Goal: Check status: Check status

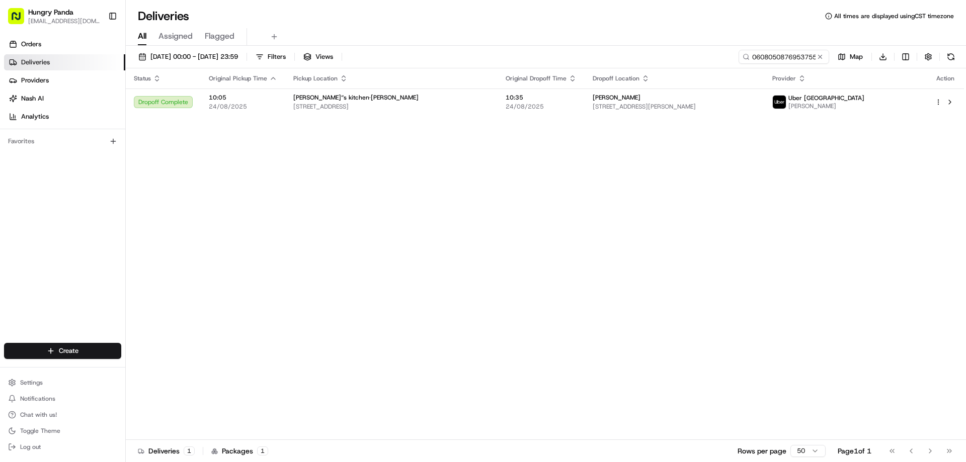
drag, startPoint x: 362, startPoint y: 213, endPoint x: 770, endPoint y: 55, distance: 438.1
click at [363, 213] on div "Status Original Pickup Time Pickup Location Original Dropoff Time Dropoff Locat…" at bounding box center [545, 254] width 838 height 372
click at [823, 55] on button at bounding box center [820, 57] width 10 height 10
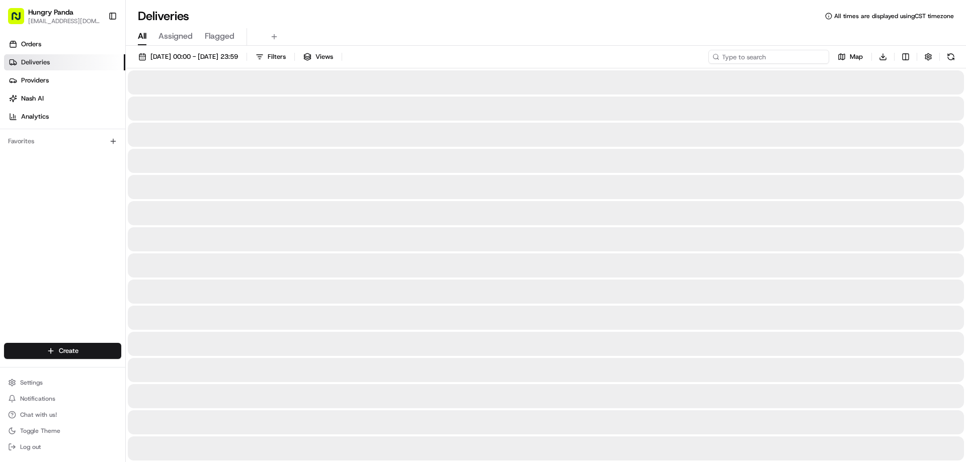
click at [805, 60] on input at bounding box center [768, 57] width 121 height 14
paste input "863803847625970340510"
type input "863803847625970340510"
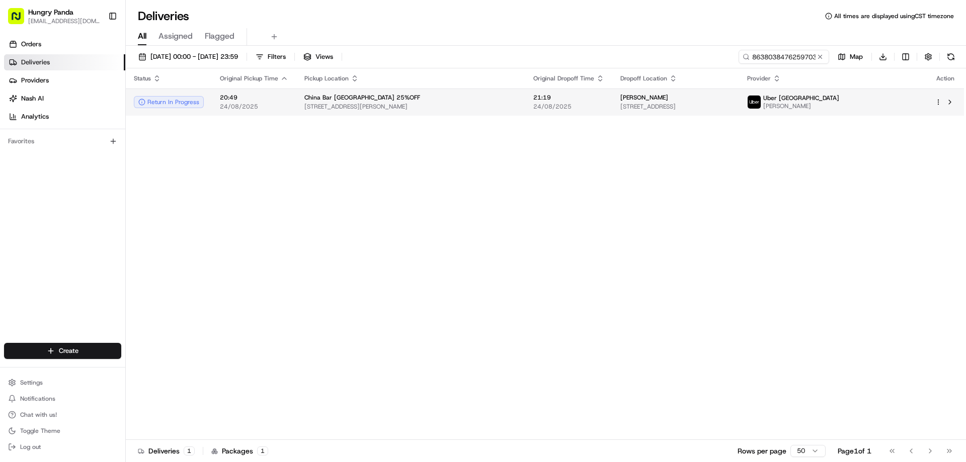
click at [726, 108] on span "[STREET_ADDRESS]" at bounding box center [675, 107] width 111 height 8
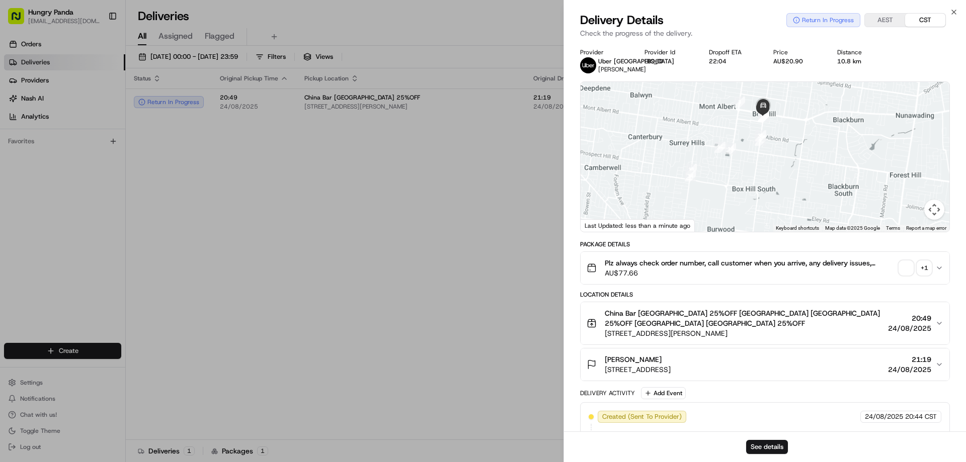
drag, startPoint x: 780, startPoint y: 134, endPoint x: 745, endPoint y: 189, distance: 64.8
click at [745, 189] on div at bounding box center [765, 157] width 369 height 150
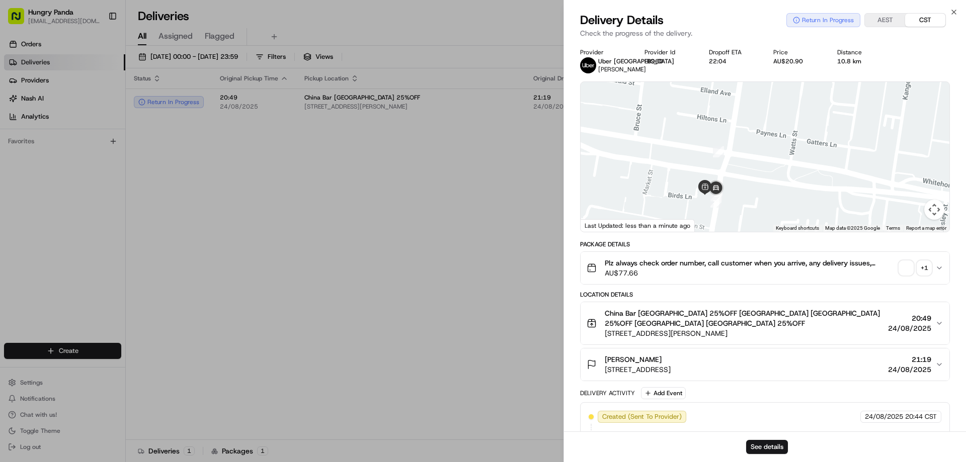
drag, startPoint x: 725, startPoint y: 195, endPoint x: 744, endPoint y: 150, distance: 49.2
click at [744, 150] on div at bounding box center [765, 157] width 369 height 150
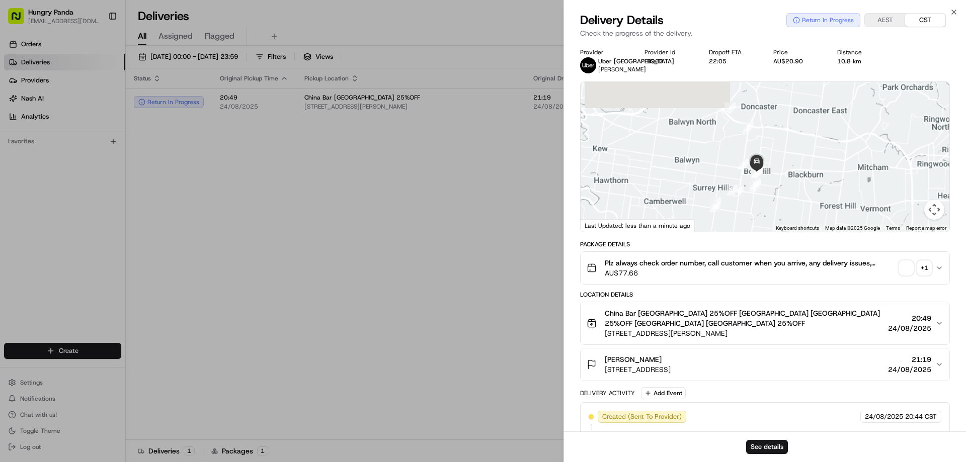
drag, startPoint x: 763, startPoint y: 180, endPoint x: 823, endPoint y: 228, distance: 77.3
click at [763, 168] on div at bounding box center [765, 157] width 369 height 150
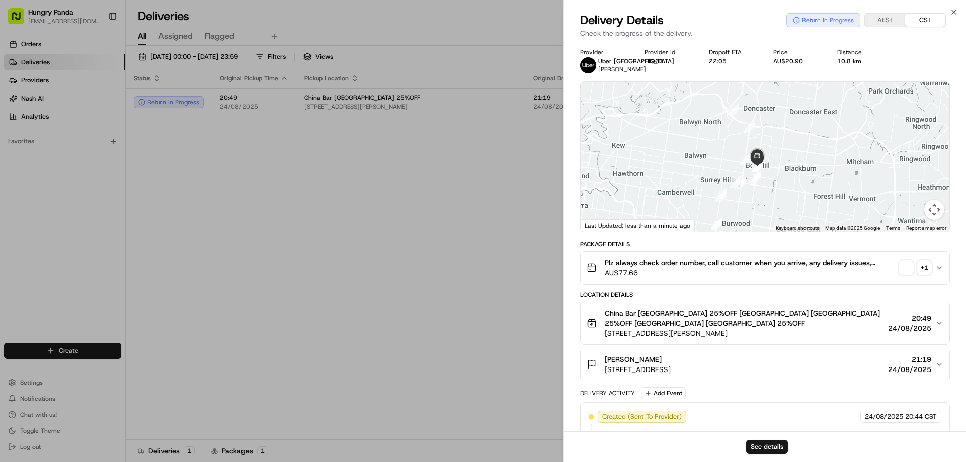
click at [905, 261] on div "Plz always check order number, call customer when you arrive, any delivery issu…" at bounding box center [761, 268] width 349 height 20
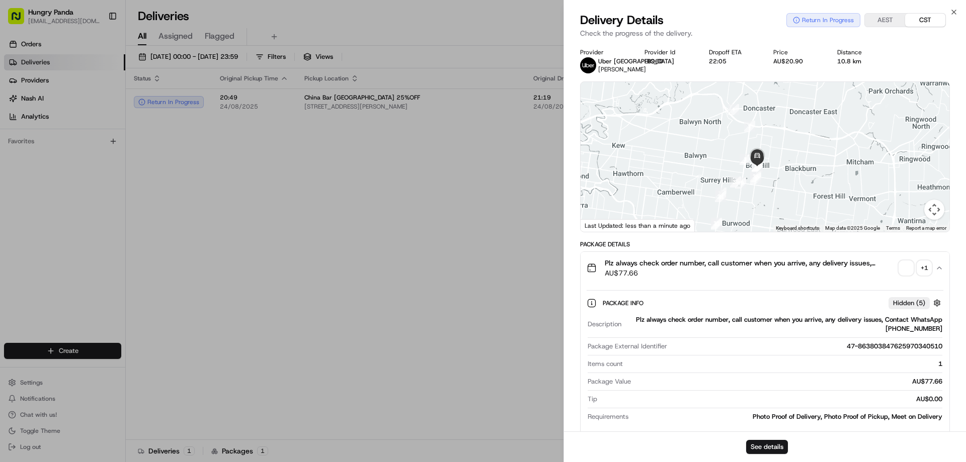
click at [919, 268] on div "+ 1" at bounding box center [924, 268] width 14 height 14
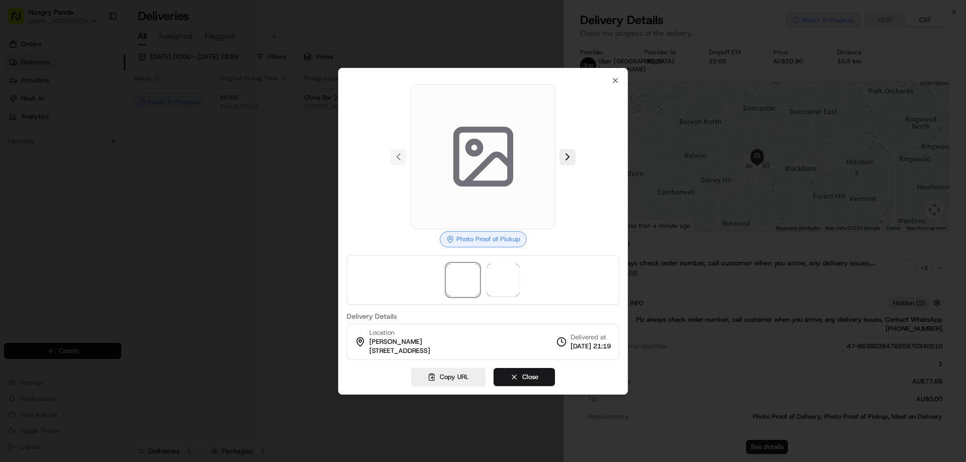
click at [482, 291] on div at bounding box center [483, 280] width 273 height 49
click at [492, 288] on span at bounding box center [503, 280] width 32 height 32
click at [450, 285] on span at bounding box center [463, 280] width 32 height 32
click at [492, 274] on span at bounding box center [503, 280] width 32 height 32
click at [470, 283] on span at bounding box center [463, 280] width 32 height 32
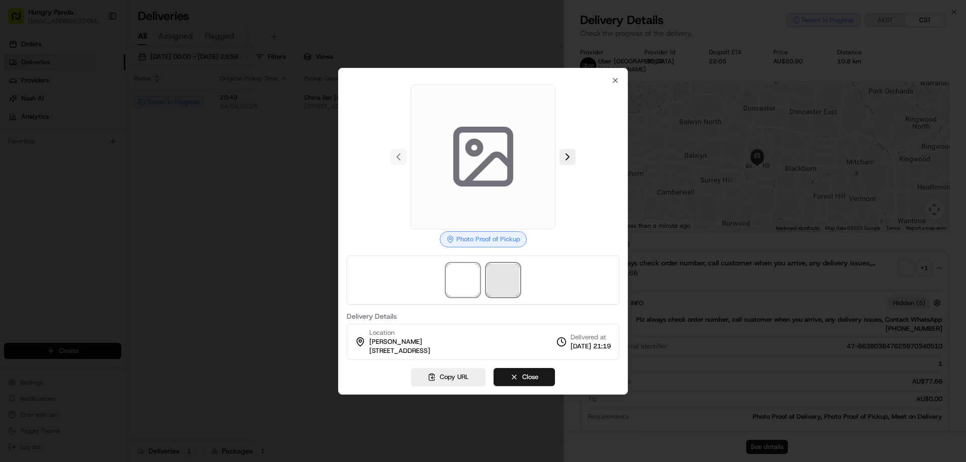
click at [507, 278] on span at bounding box center [503, 280] width 32 height 32
click at [576, 375] on div "Copy URL Close" at bounding box center [483, 377] width 273 height 18
click at [460, 274] on span at bounding box center [463, 280] width 32 height 32
click at [497, 282] on span at bounding box center [503, 280] width 32 height 32
click at [618, 81] on icon "button" at bounding box center [615, 80] width 8 height 8
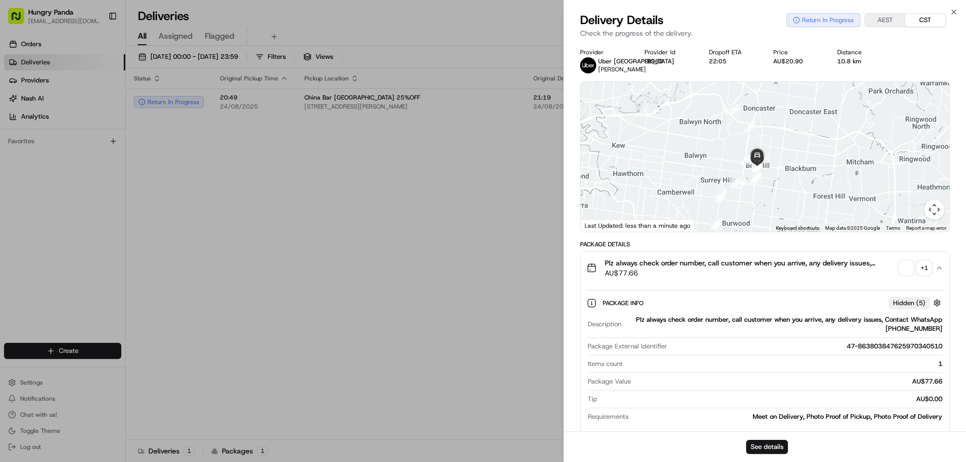
click at [741, 176] on div at bounding box center [483, 231] width 966 height 462
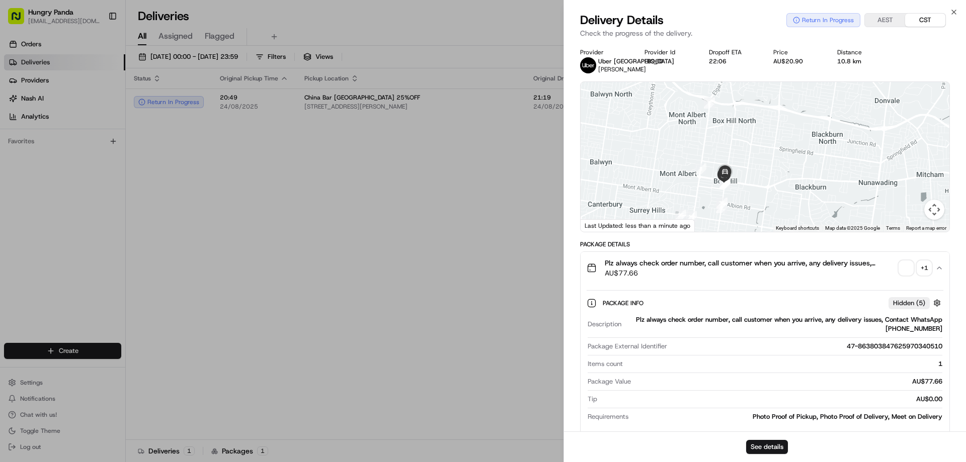
click at [928, 272] on div "+ 1" at bounding box center [924, 268] width 14 height 14
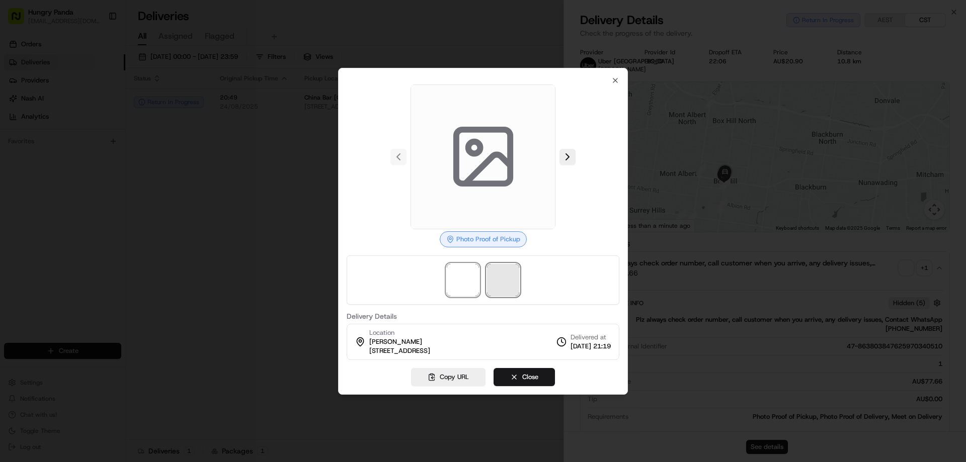
click at [502, 284] on span at bounding box center [503, 280] width 32 height 32
click at [468, 281] on span at bounding box center [463, 280] width 32 height 32
click at [493, 281] on span at bounding box center [503, 280] width 32 height 32
click at [220, 248] on div at bounding box center [483, 231] width 966 height 462
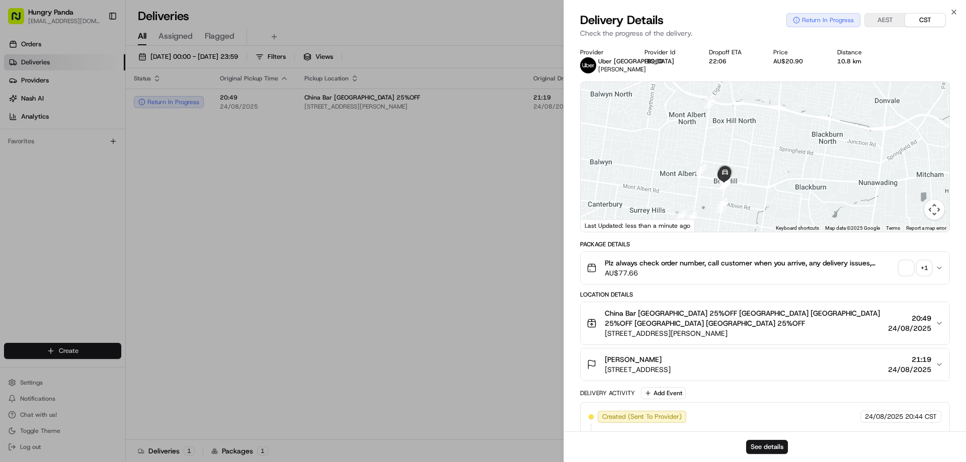
click at [920, 266] on div "+ 1" at bounding box center [924, 268] width 14 height 14
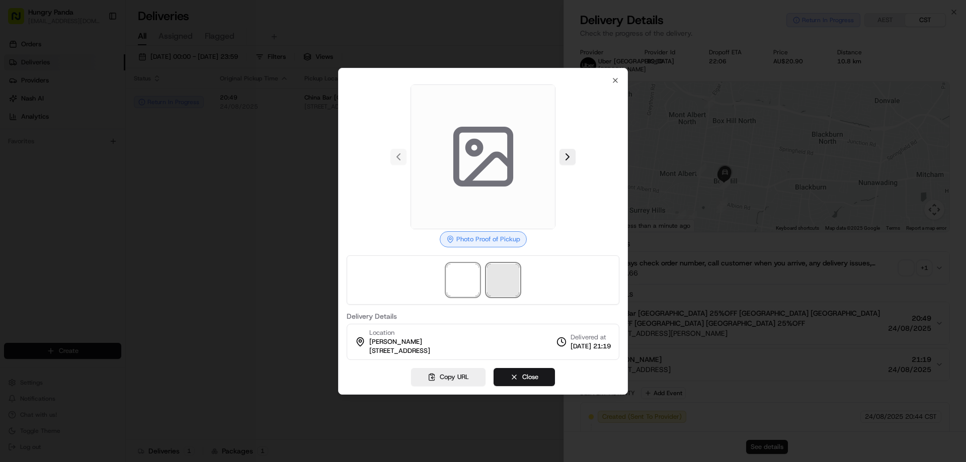
click at [509, 273] on span at bounding box center [503, 280] width 32 height 32
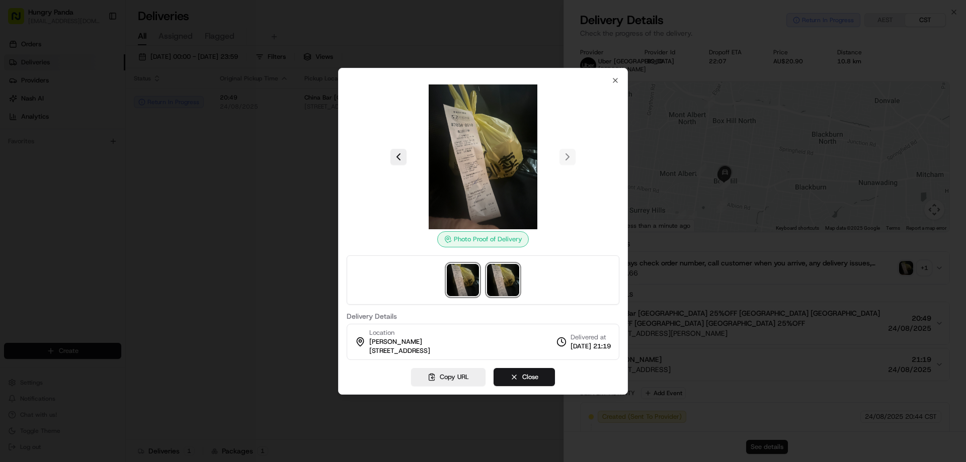
click at [458, 283] on img at bounding box center [463, 280] width 32 height 32
click at [501, 281] on img at bounding box center [503, 280] width 32 height 32
click at [464, 286] on img at bounding box center [463, 280] width 32 height 32
click at [520, 284] on div at bounding box center [483, 280] width 273 height 49
click at [481, 284] on div at bounding box center [483, 280] width 273 height 49
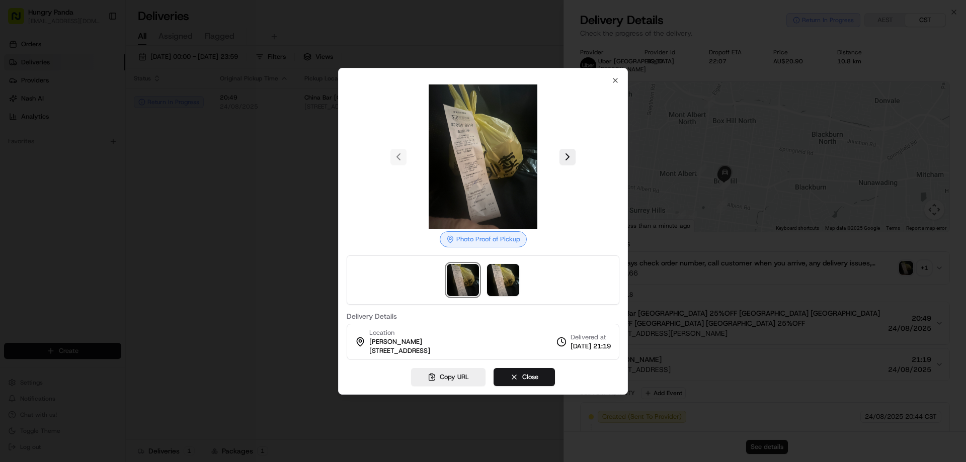
click at [465, 284] on img at bounding box center [463, 280] width 32 height 32
click at [491, 281] on img at bounding box center [503, 280] width 32 height 32
click at [862, 295] on div at bounding box center [483, 231] width 966 height 462
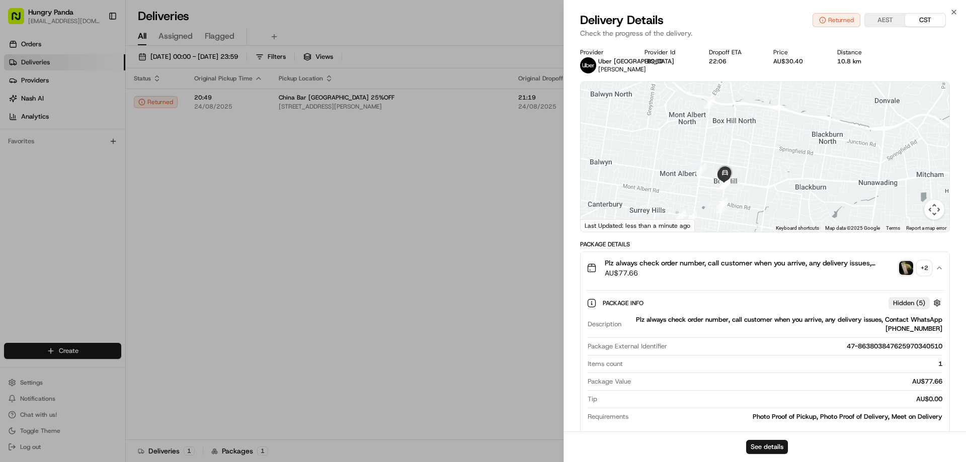
click at [925, 270] on div "+ 2" at bounding box center [924, 268] width 14 height 14
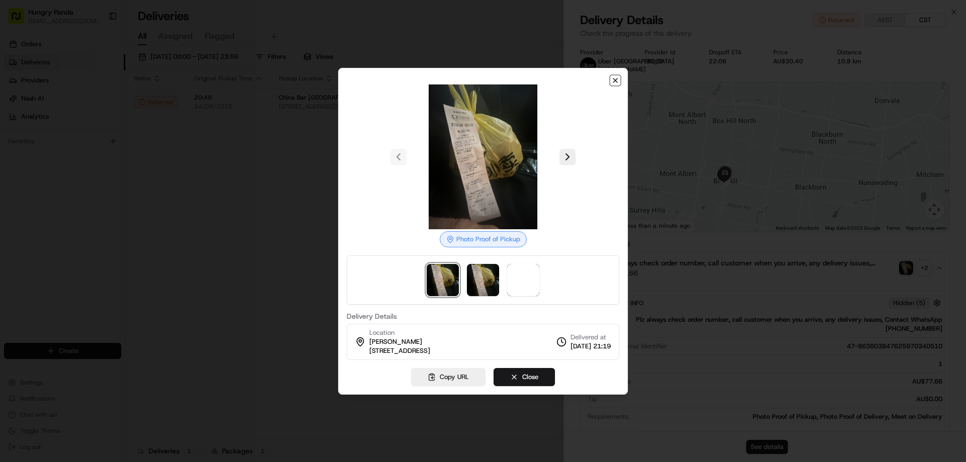
click at [617, 80] on icon "button" at bounding box center [615, 80] width 8 height 8
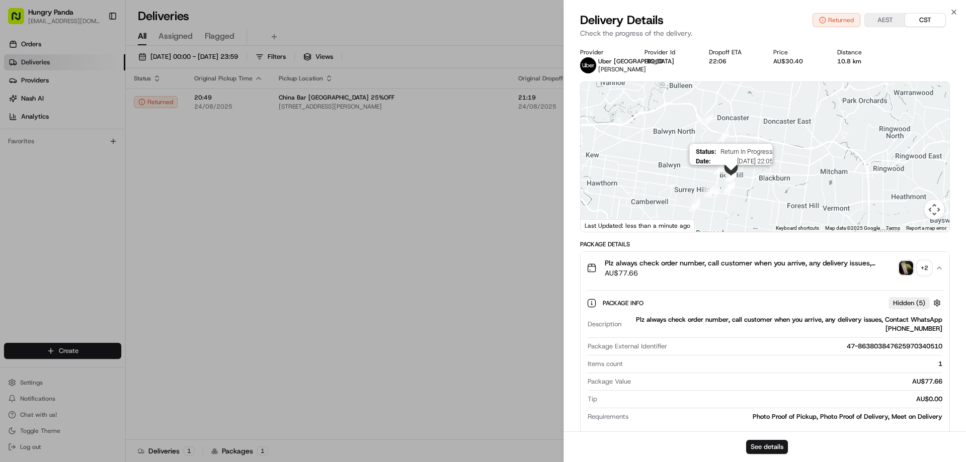
drag, startPoint x: 733, startPoint y: 182, endPoint x: 741, endPoint y: 91, distance: 91.4
click at [765, 157] on div at bounding box center [949, 157] width 369 height 0
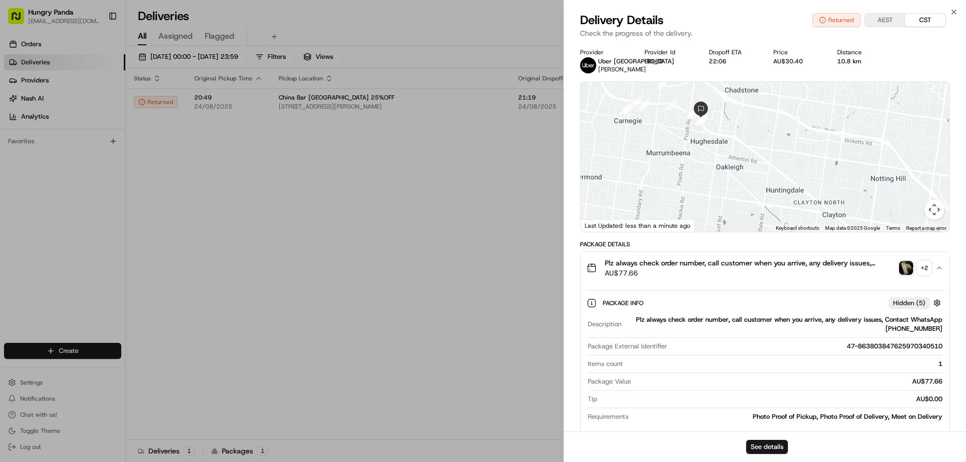
click at [688, 390] on div at bounding box center [765, 390] width 355 height 1
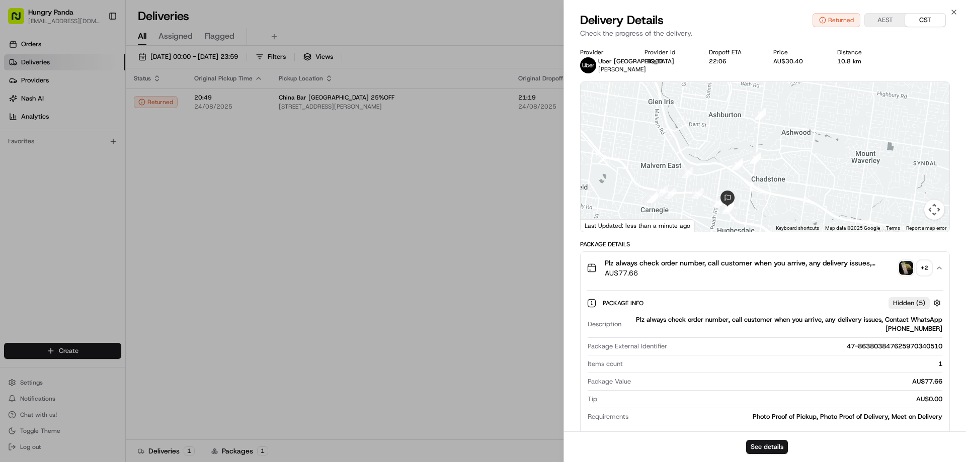
click at [753, 229] on div at bounding box center [765, 157] width 369 height 150
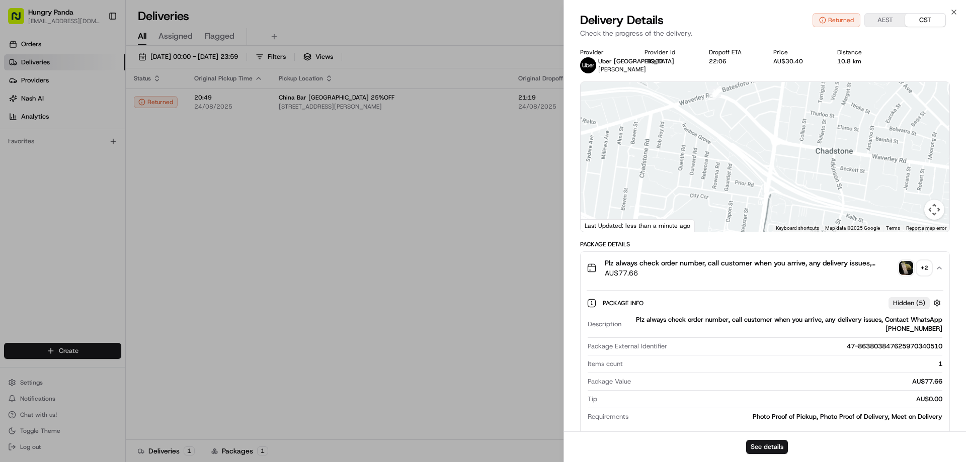
drag, startPoint x: 726, startPoint y: 224, endPoint x: 689, endPoint y: 251, distance: 45.7
click at [685, 284] on div "Provider Uber [GEOGRAPHIC_DATA] [PERSON_NAME] Provider Id EB96D Dropoff ETA 22:…" at bounding box center [765, 438] width 370 height 780
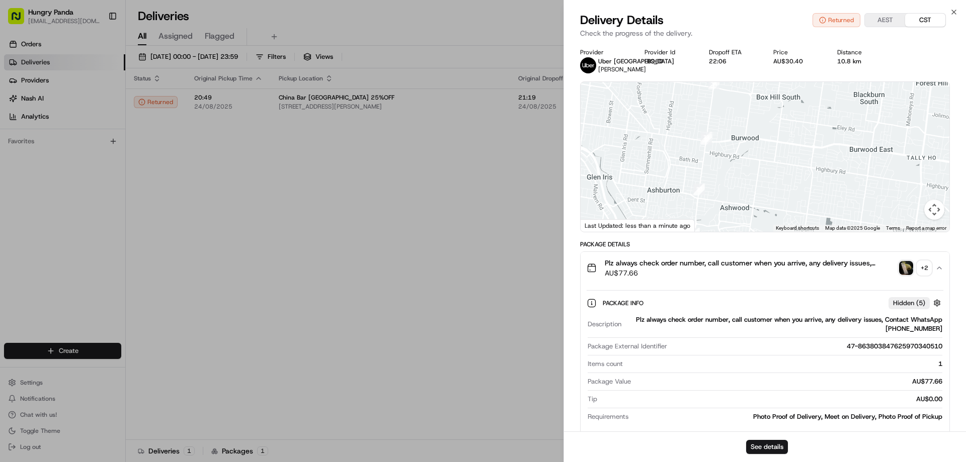
drag, startPoint x: 732, startPoint y: 188, endPoint x: 709, endPoint y: 225, distance: 43.8
click at [709, 225] on div at bounding box center [765, 157] width 369 height 150
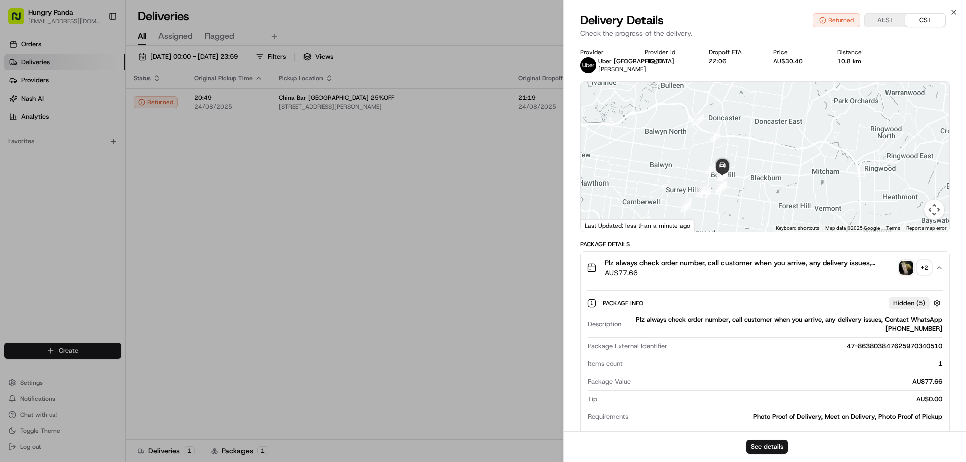
drag, startPoint x: 742, startPoint y: 167, endPoint x: 728, endPoint y: 201, distance: 37.2
click at [728, 201] on div at bounding box center [765, 157] width 369 height 150
